Goal: Task Accomplishment & Management: Use online tool/utility

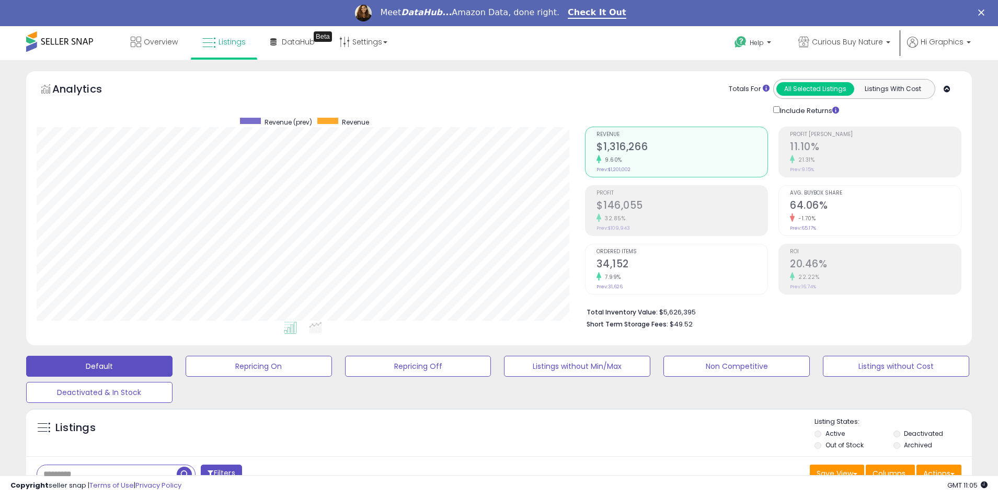
scroll to position [214, 549]
click at [850, 42] on span "Curious Buy Nature" at bounding box center [847, 42] width 71 height 10
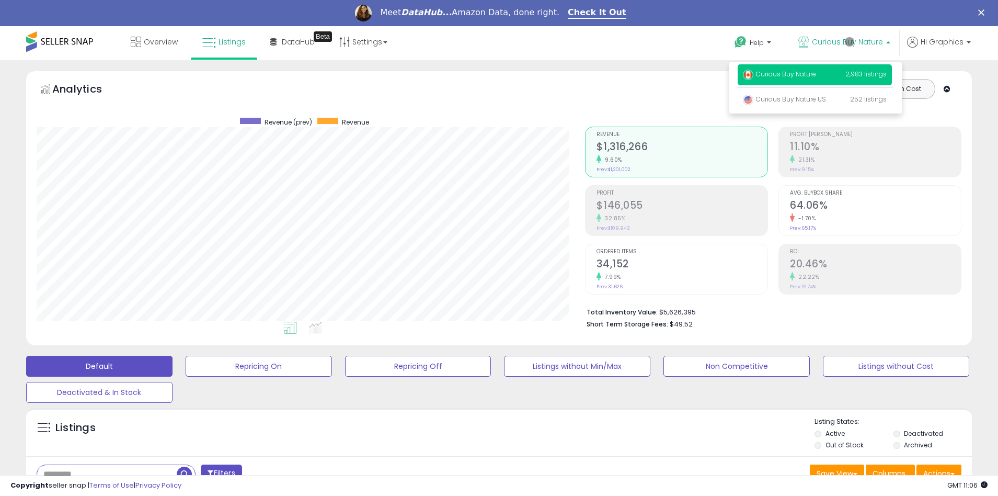
click at [817, 76] on p "Curious Buy Nature 2,983 listings" at bounding box center [815, 74] width 154 height 21
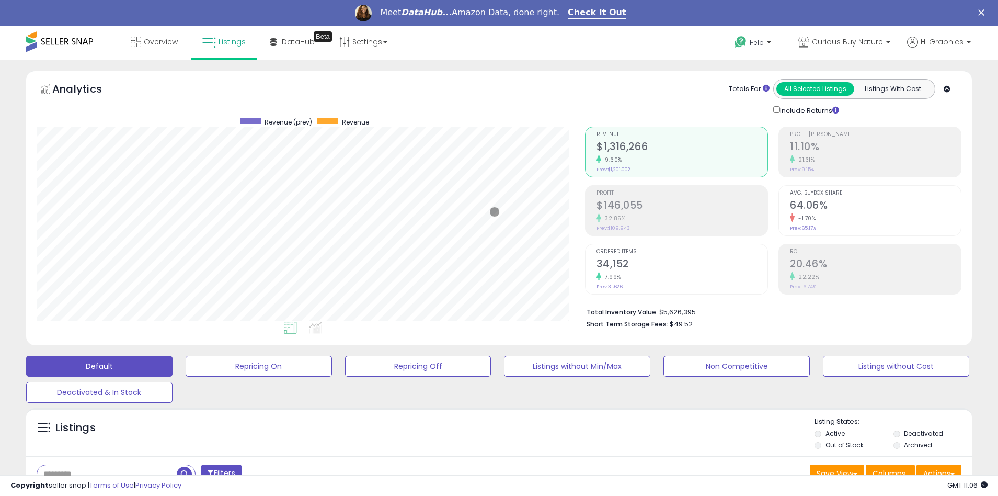
scroll to position [253, 0]
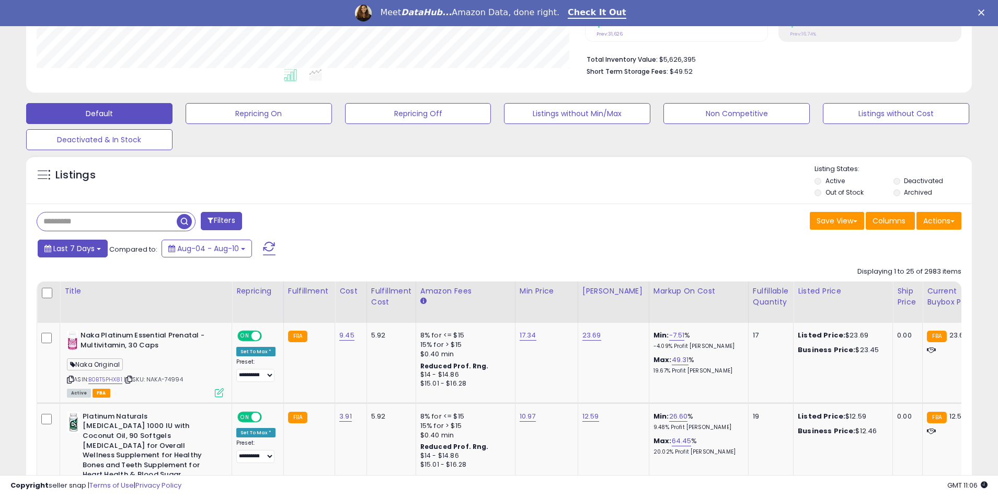
click at [72, 248] on span "Last 7 Days" at bounding box center [73, 248] width 41 height 10
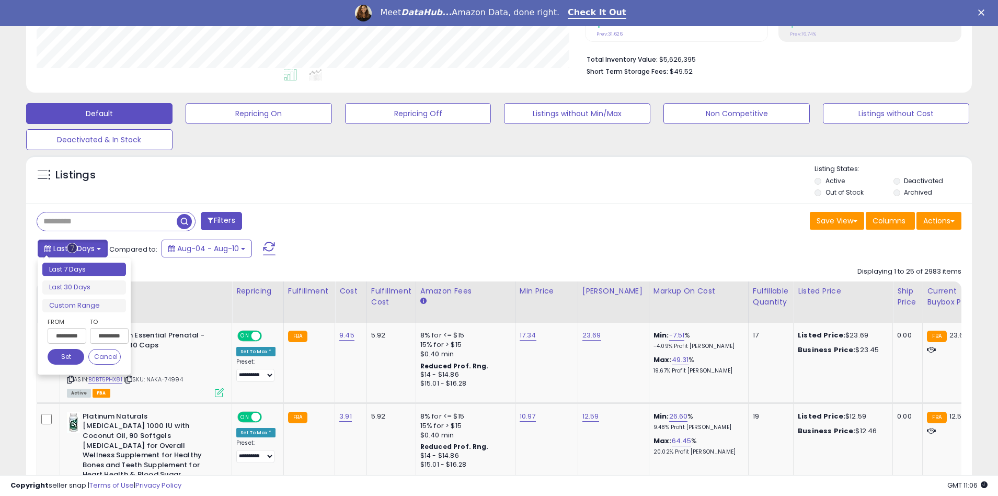
type input "**********"
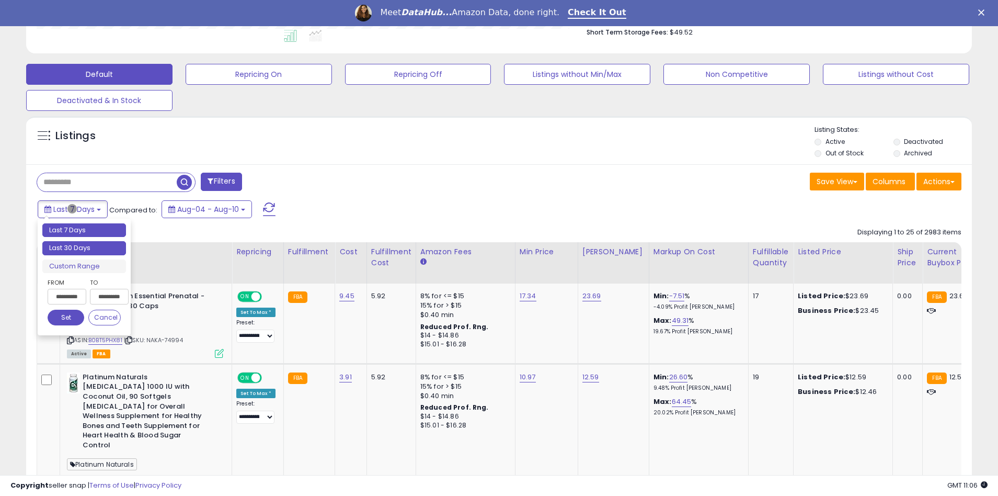
click at [84, 248] on li "Last 30 Days" at bounding box center [84, 248] width 84 height 14
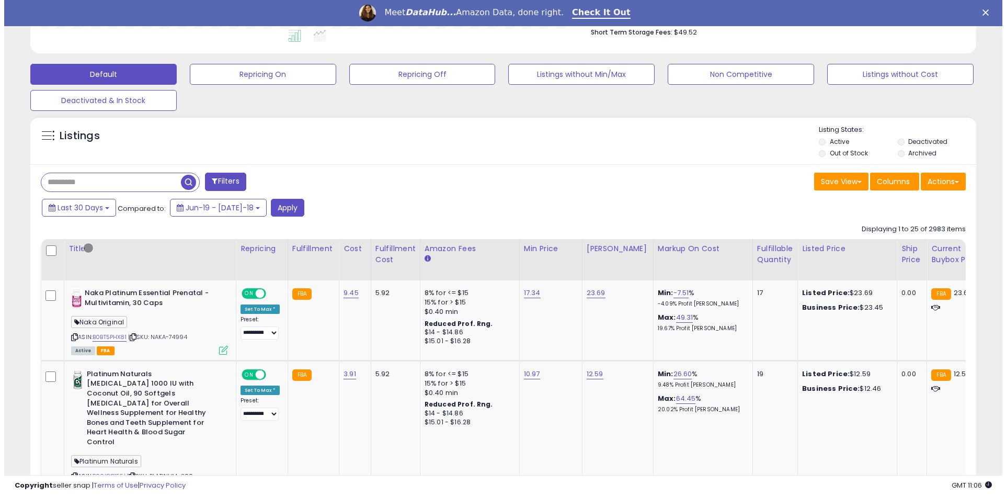
scroll to position [225, 0]
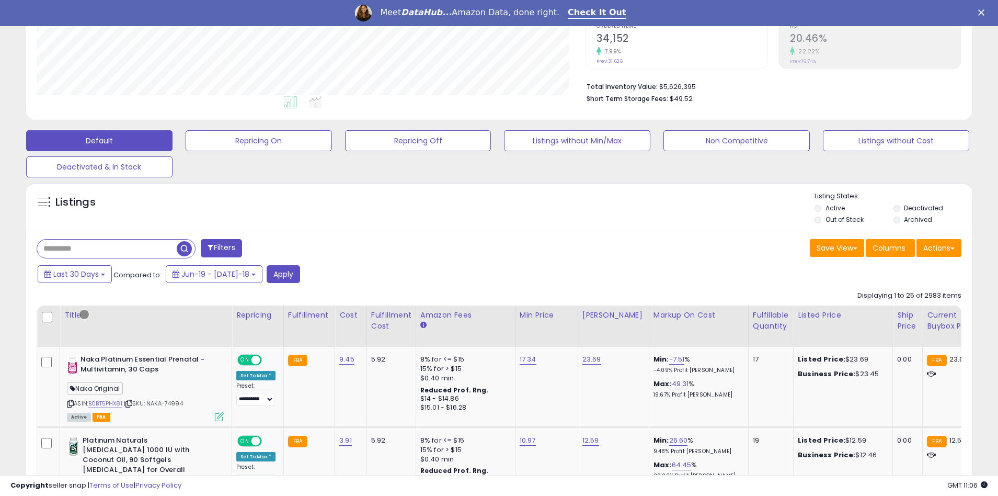
click at [222, 248] on button "Filters" at bounding box center [221, 248] width 41 height 18
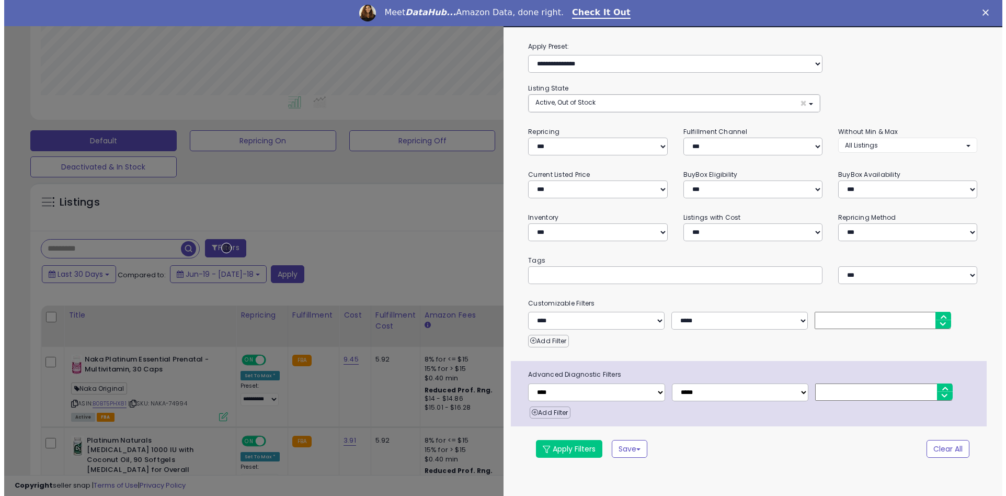
scroll to position [214, 553]
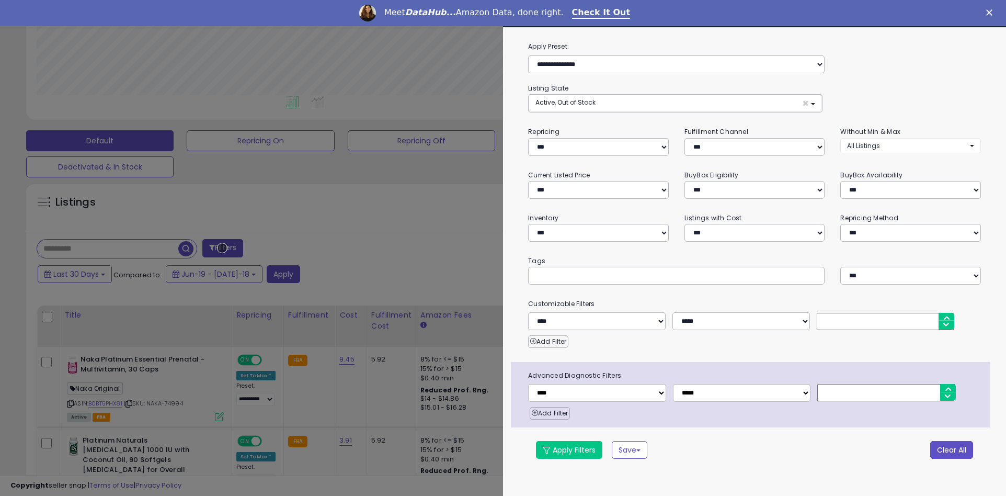
click at [951, 449] on button "Clear All" at bounding box center [951, 450] width 43 height 18
select select "*"
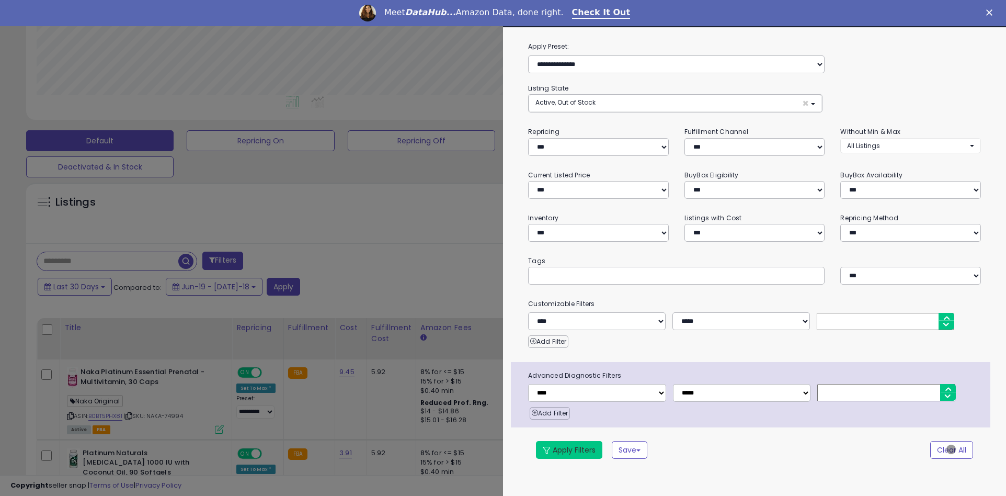
click at [569, 449] on button "Apply Filters" at bounding box center [569, 450] width 66 height 18
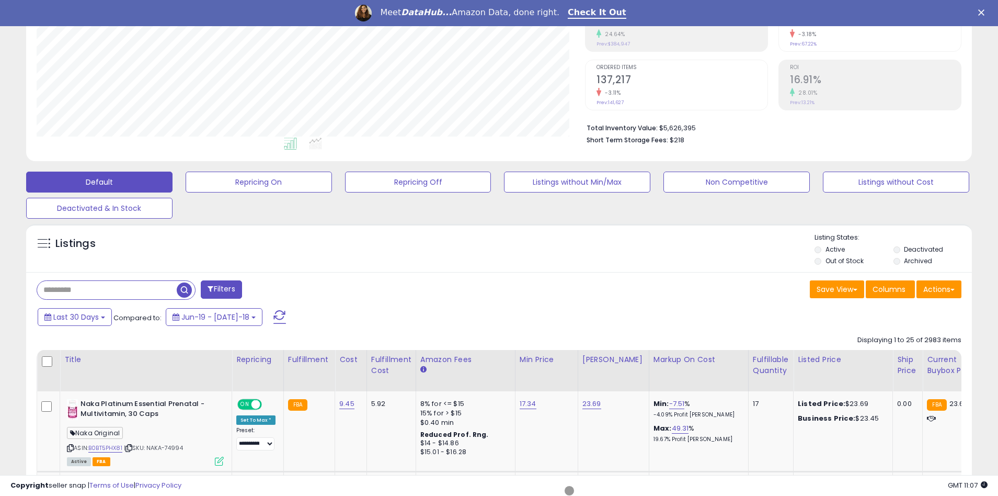
scroll to position [224, 0]
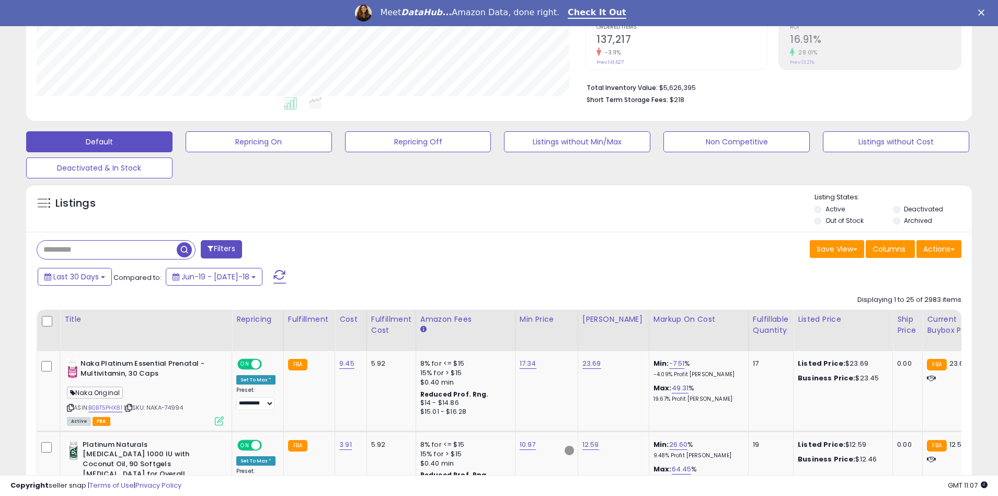
click at [186, 248] on span "button" at bounding box center [184, 249] width 15 height 15
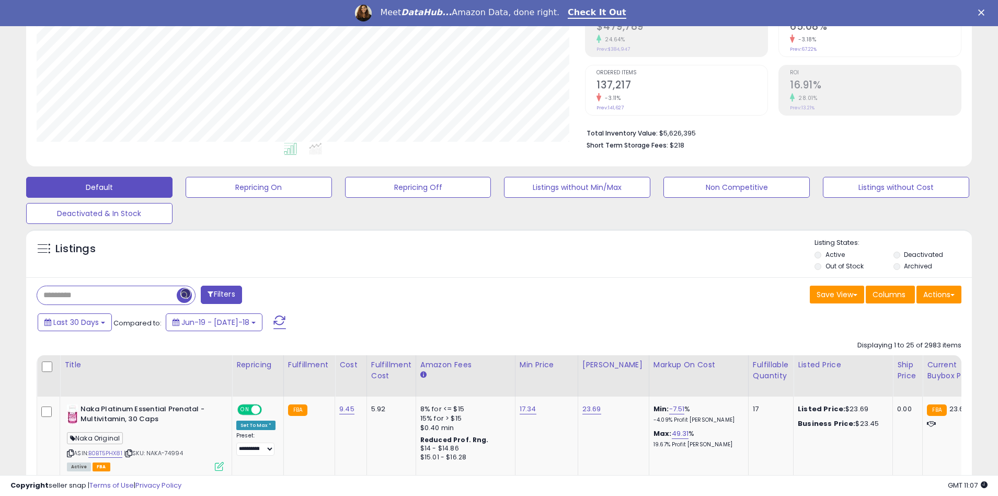
scroll to position [225, 0]
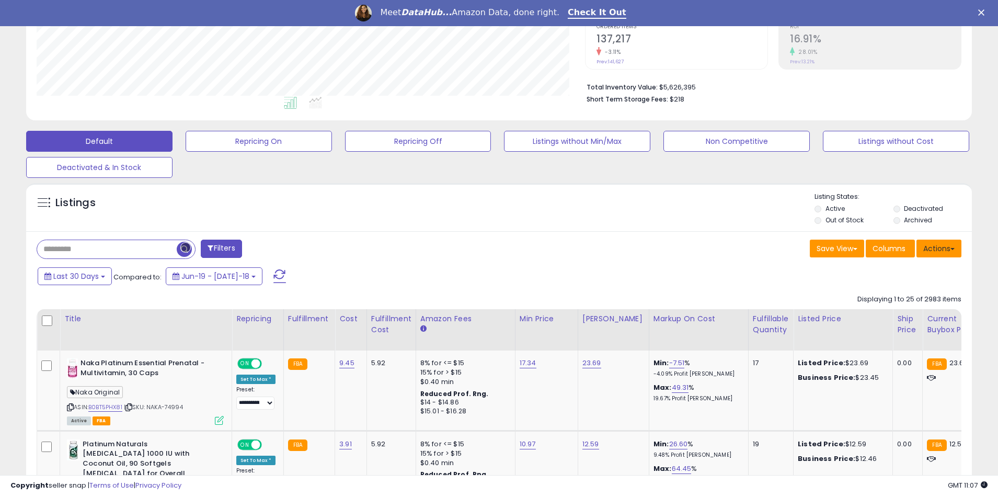
click at [939, 248] on button "Actions" at bounding box center [938, 248] width 45 height 18
click at [896, 315] on link "Export All Columns" at bounding box center [896, 315] width 114 height 16
